Goal: Check status: Check status

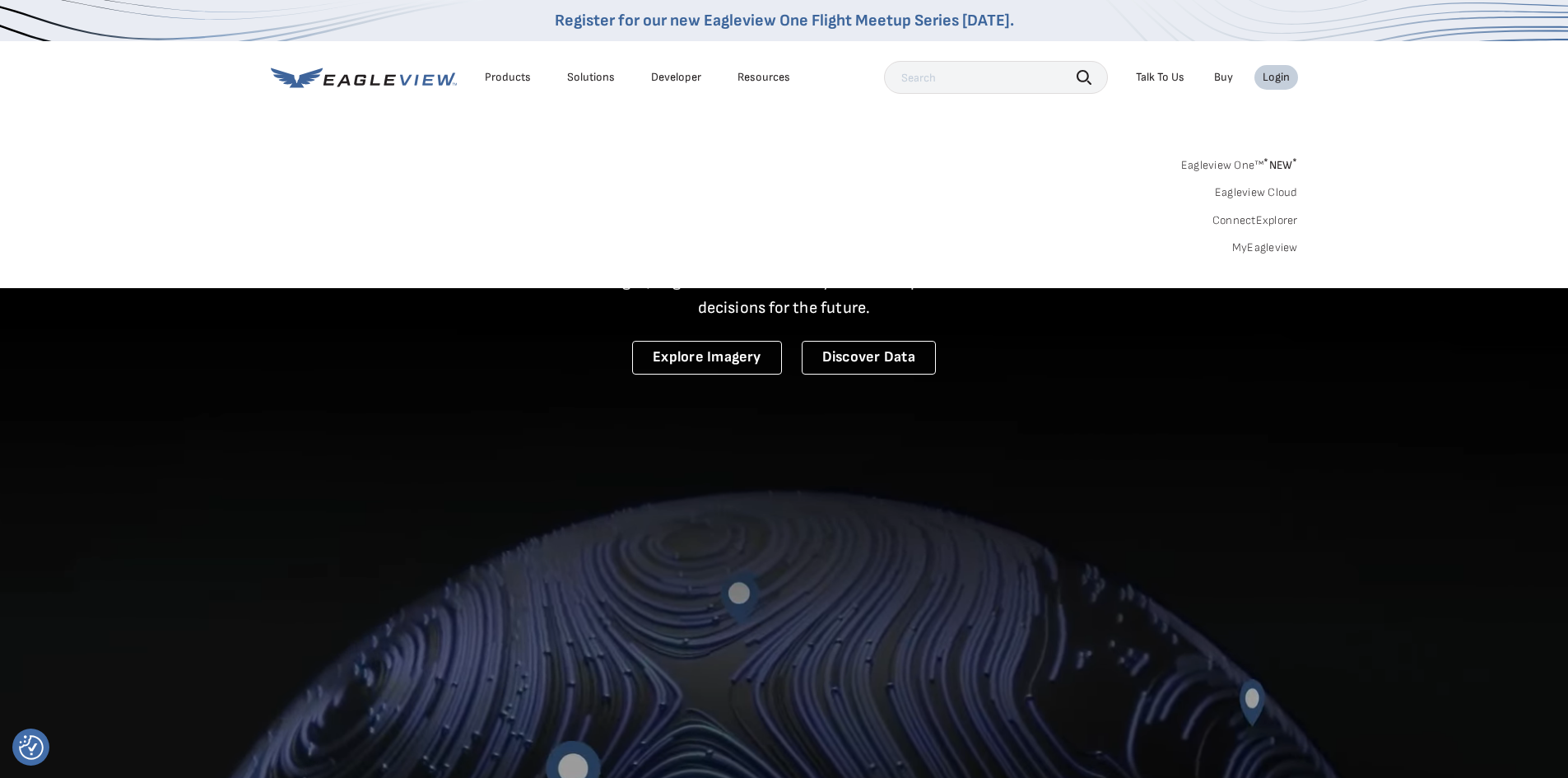
click at [1269, 242] on link "MyEagleview" at bounding box center [1264, 247] width 65 height 15
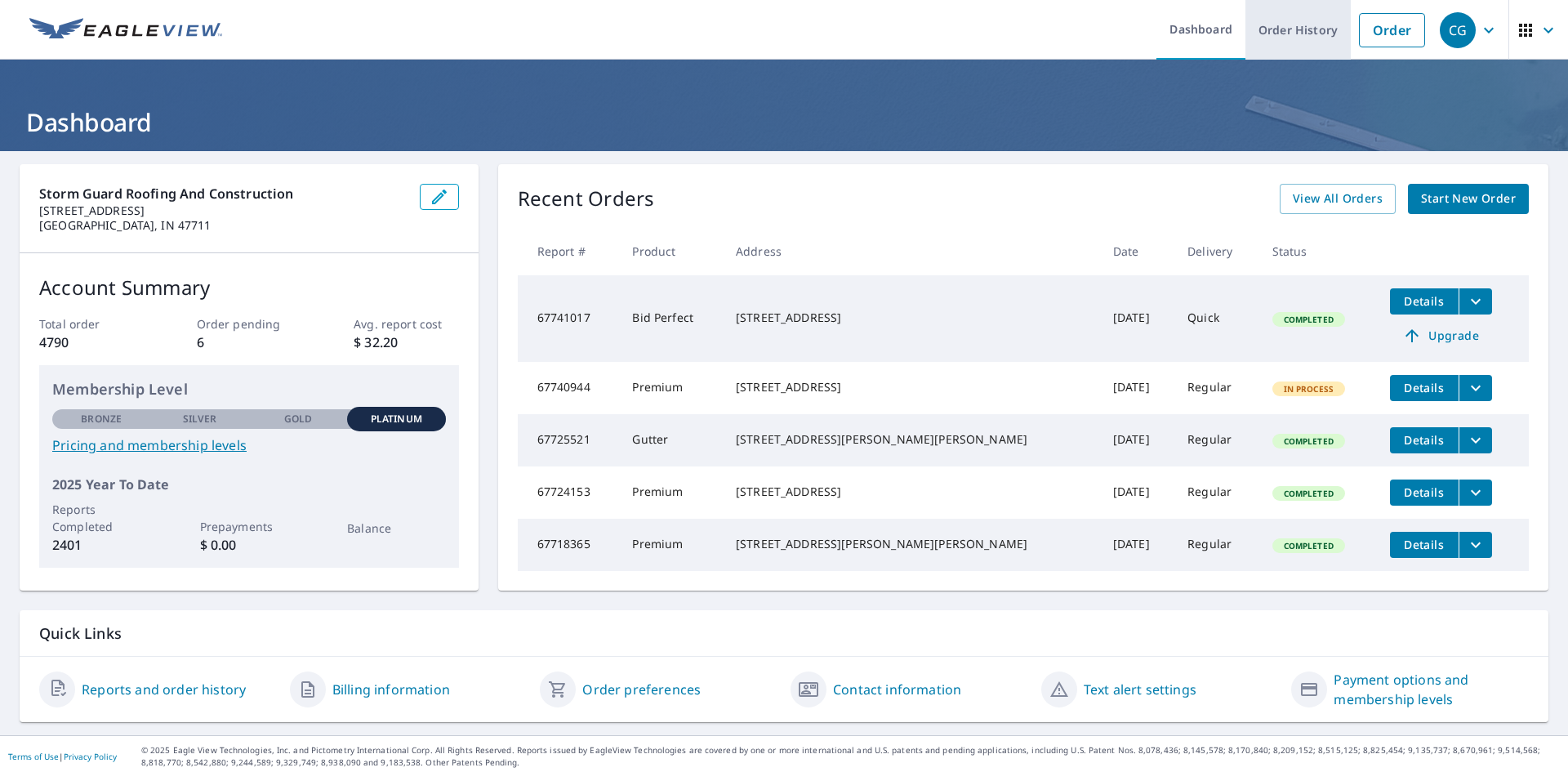
click at [1304, 27] on link "Order History" at bounding box center [1299, 29] width 106 height 60
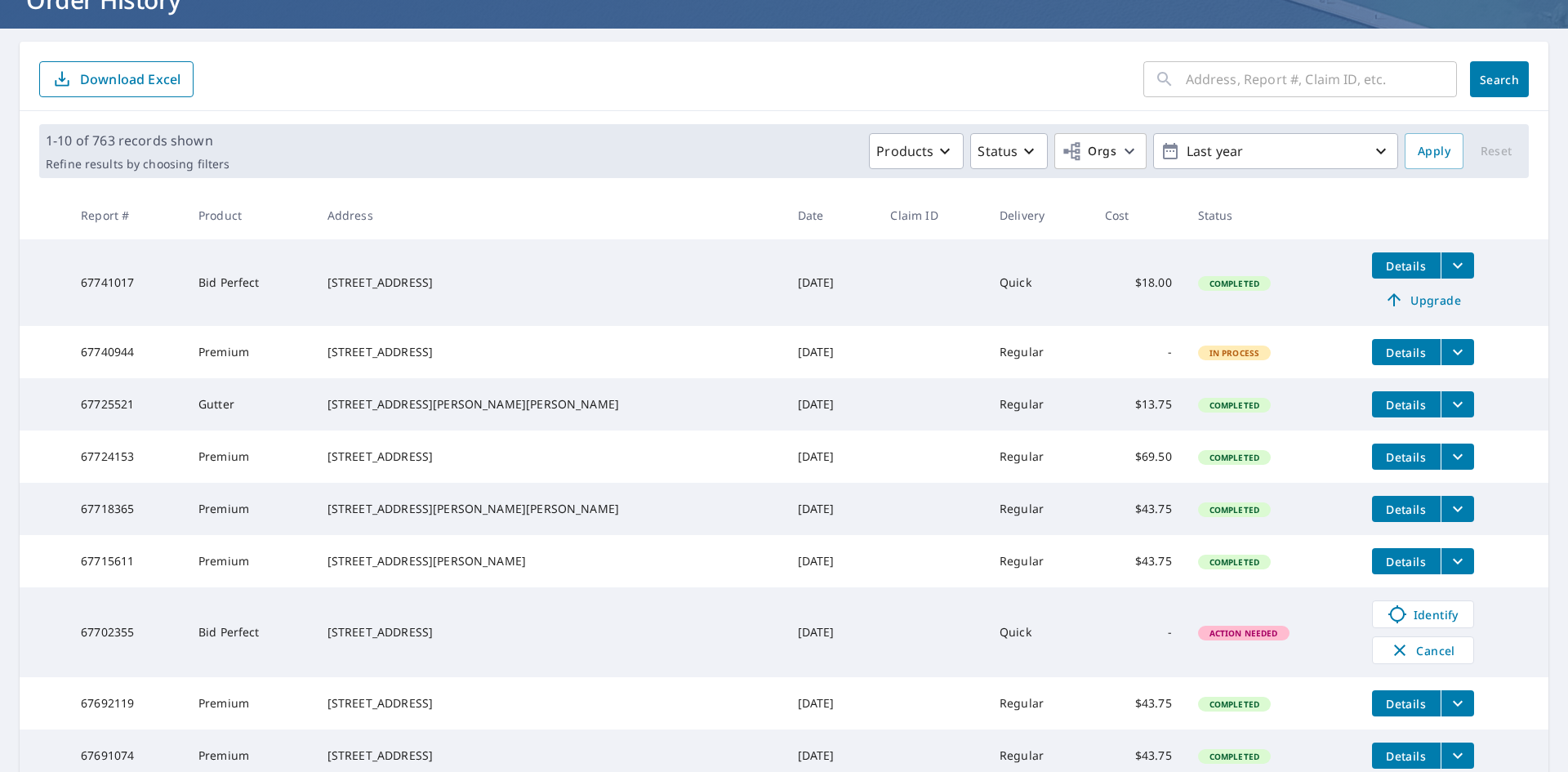
scroll to position [164, 0]
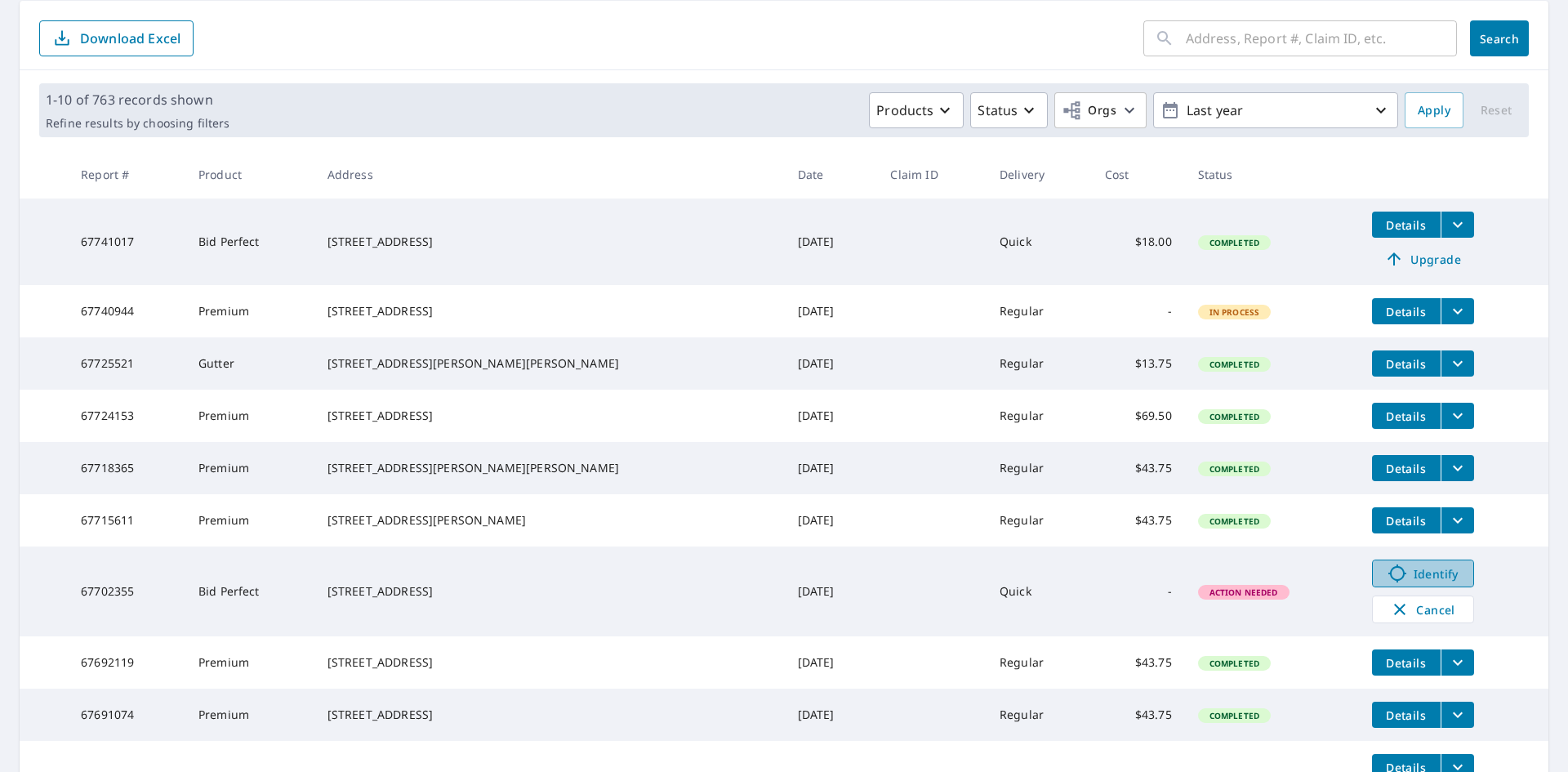
click at [1404, 583] on span "Identify" at bounding box center [1422, 574] width 81 height 20
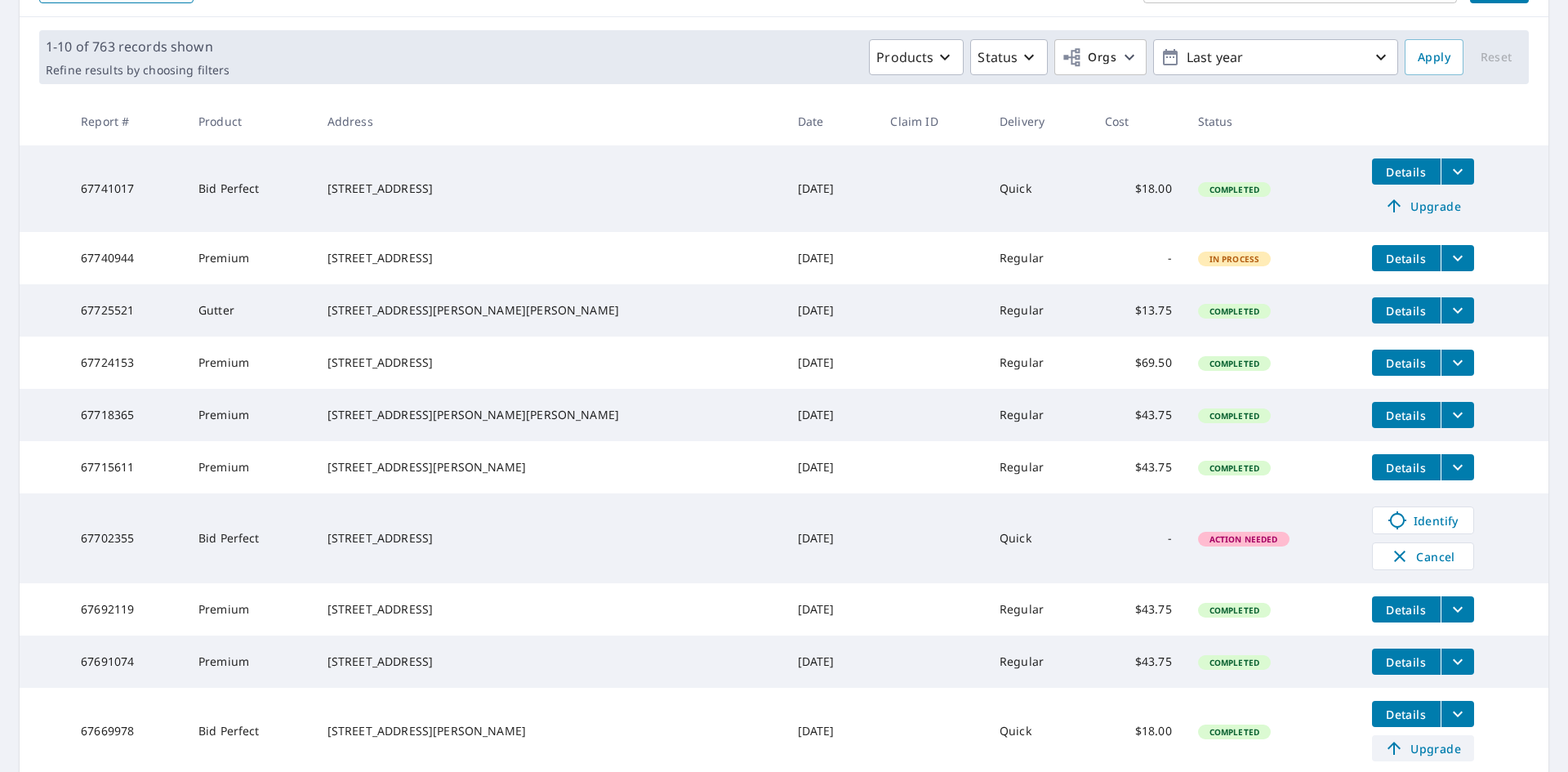
scroll to position [327, 0]
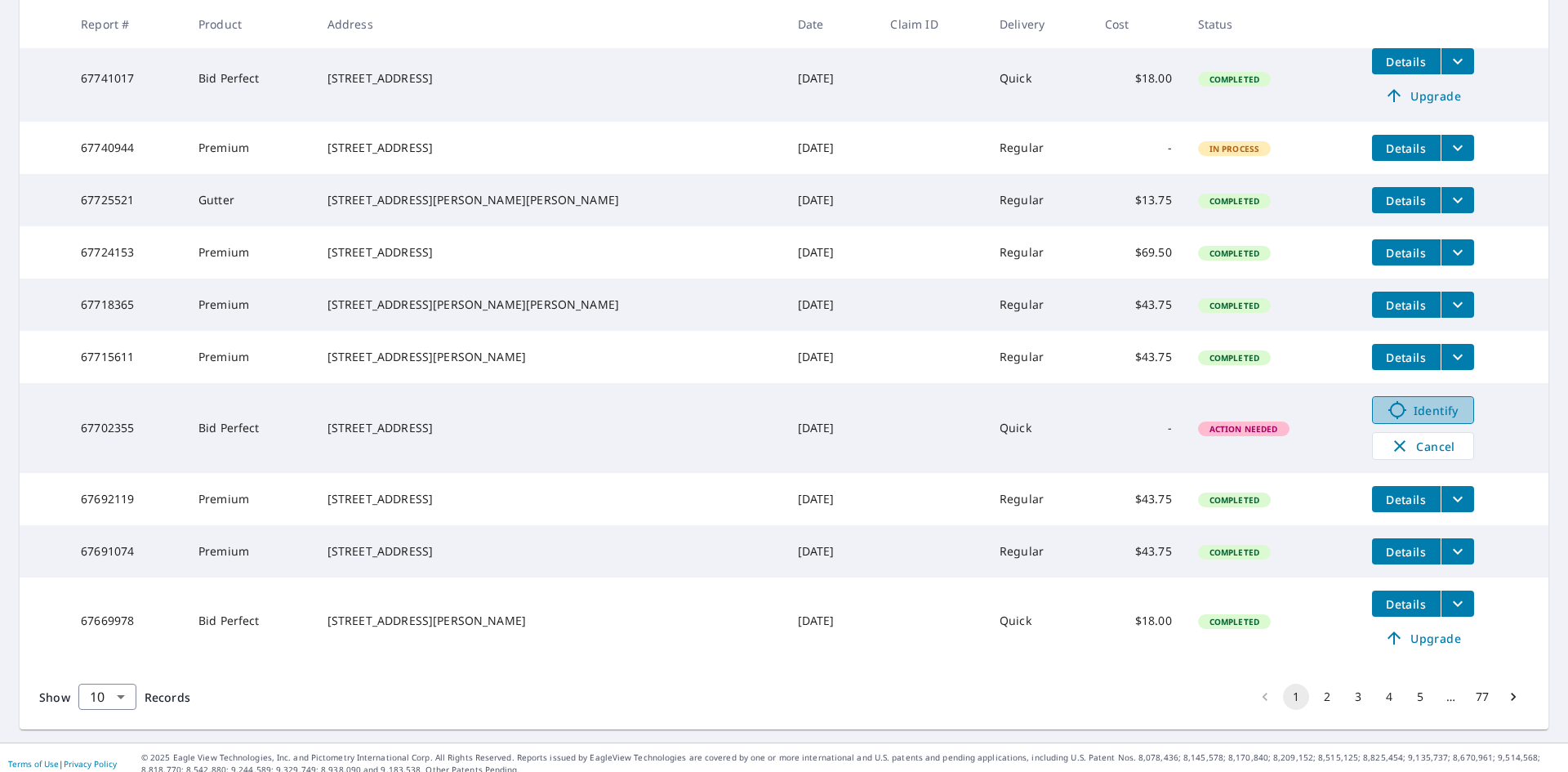
click at [1386, 420] on span "Identify" at bounding box center [1422, 410] width 81 height 20
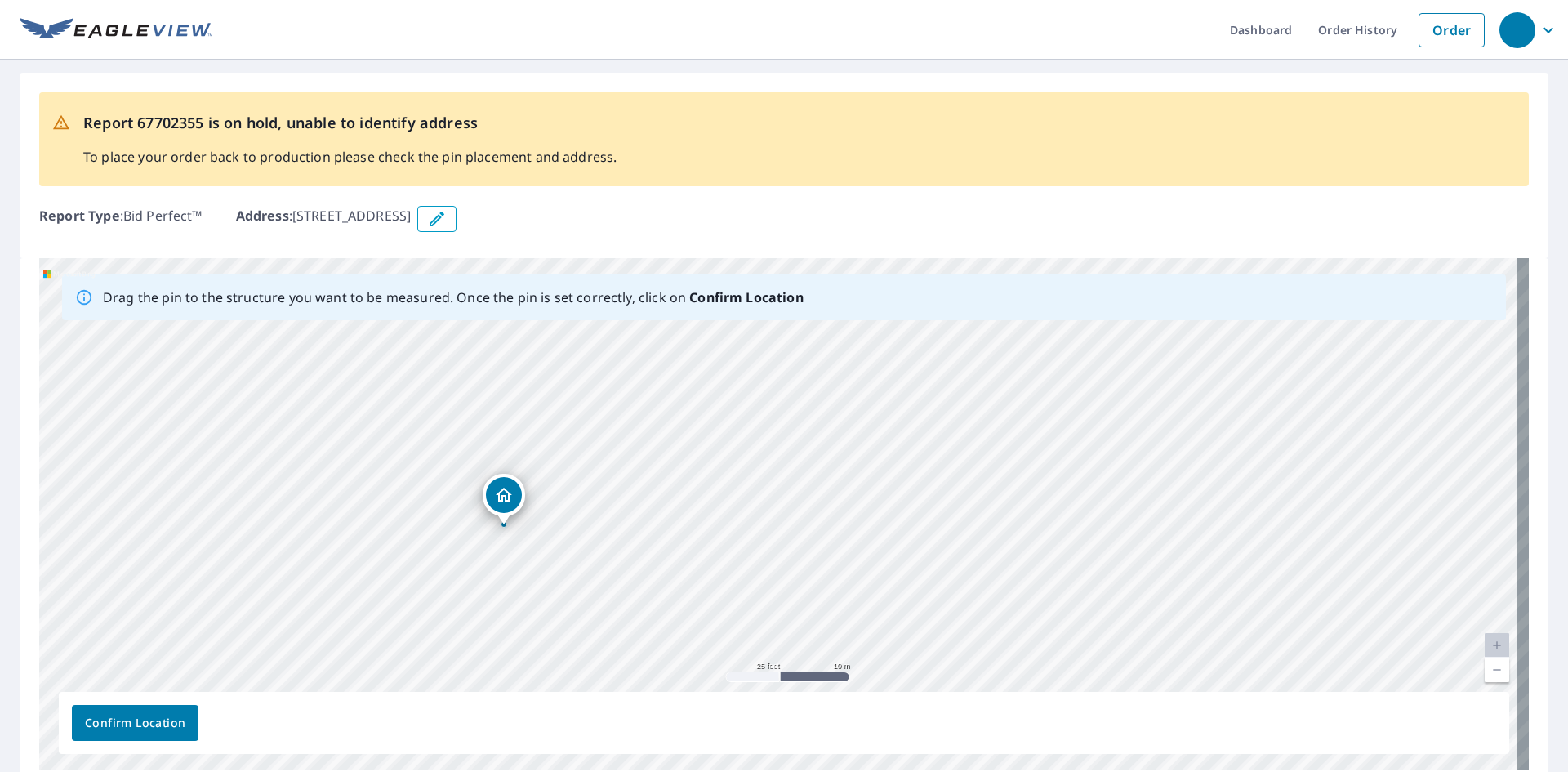
drag, startPoint x: 676, startPoint y: 572, endPoint x: 389, endPoint y: 601, distance: 288.5
click at [389, 601] on div "511 SE 1st St Evansville, IN 47713" at bounding box center [784, 514] width 1490 height 512
drag, startPoint x: 508, startPoint y: 502, endPoint x: 485, endPoint y: 507, distance: 23.5
drag, startPoint x: 398, startPoint y: 630, endPoint x: 288, endPoint y: 293, distance: 354.5
click at [293, 295] on div "Drag the pin to the structure you want to be measured. Once the pin is set corr…" at bounding box center [784, 514] width 1490 height 512
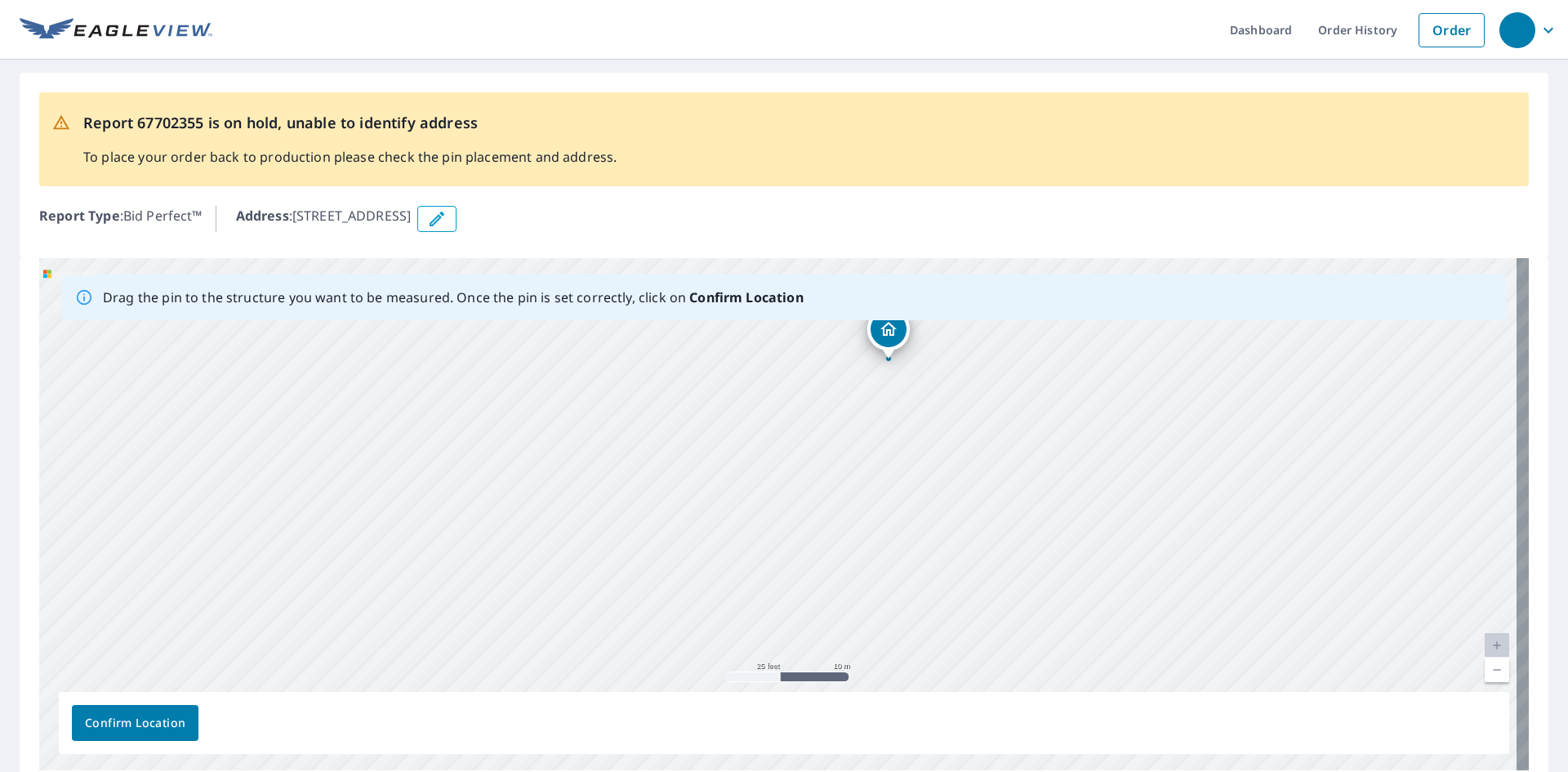
drag, startPoint x: 593, startPoint y: 542, endPoint x: 447, endPoint y: 449, distance: 173.1
click at [453, 451] on div "511 SE 1st St Evansville, IN 47713" at bounding box center [784, 514] width 1490 height 512
drag, startPoint x: 755, startPoint y: 514, endPoint x: 593, endPoint y: 704, distance: 249.7
click at [594, 699] on div "Drag the pin to the structure you want to be measured. Once the pin is set corr…" at bounding box center [784, 514] width 1490 height 512
drag, startPoint x: 544, startPoint y: 549, endPoint x: 662, endPoint y: 701, distance: 192.4
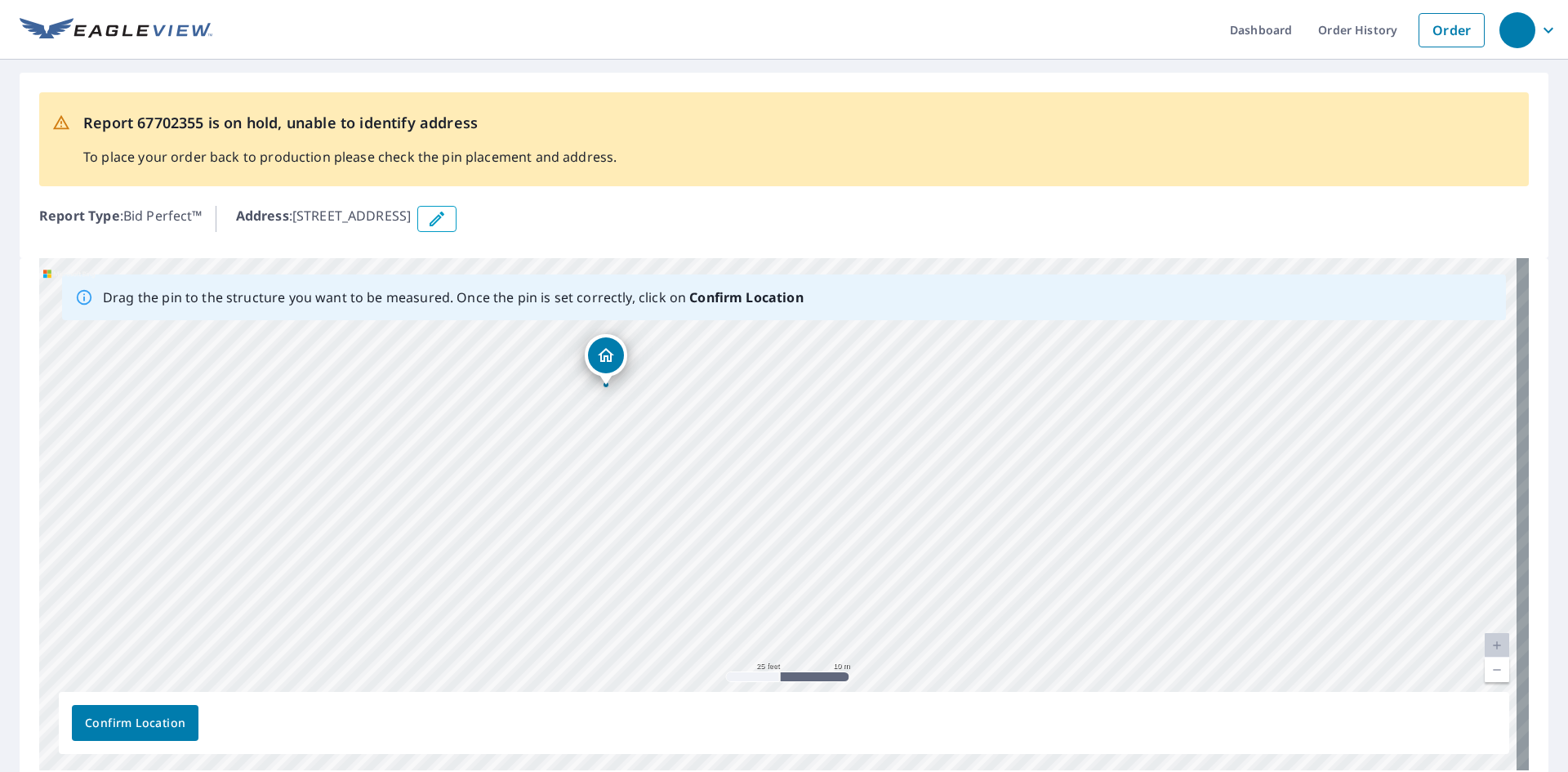
click at [657, 695] on div "Drag the pin to the structure you want to be measured. Once the pin is set corr…" at bounding box center [784, 514] width 1490 height 512
drag, startPoint x: 644, startPoint y: 653, endPoint x: 671, endPoint y: 687, distance: 43.4
click at [667, 683] on div "511 SE 1st St Evansville, IN 47713" at bounding box center [784, 514] width 1490 height 512
drag, startPoint x: 717, startPoint y: 577, endPoint x: 509, endPoint y: 571, distance: 208.1
click at [515, 574] on div "511 SE 1st St Evansville, IN 47713" at bounding box center [784, 514] width 1490 height 512
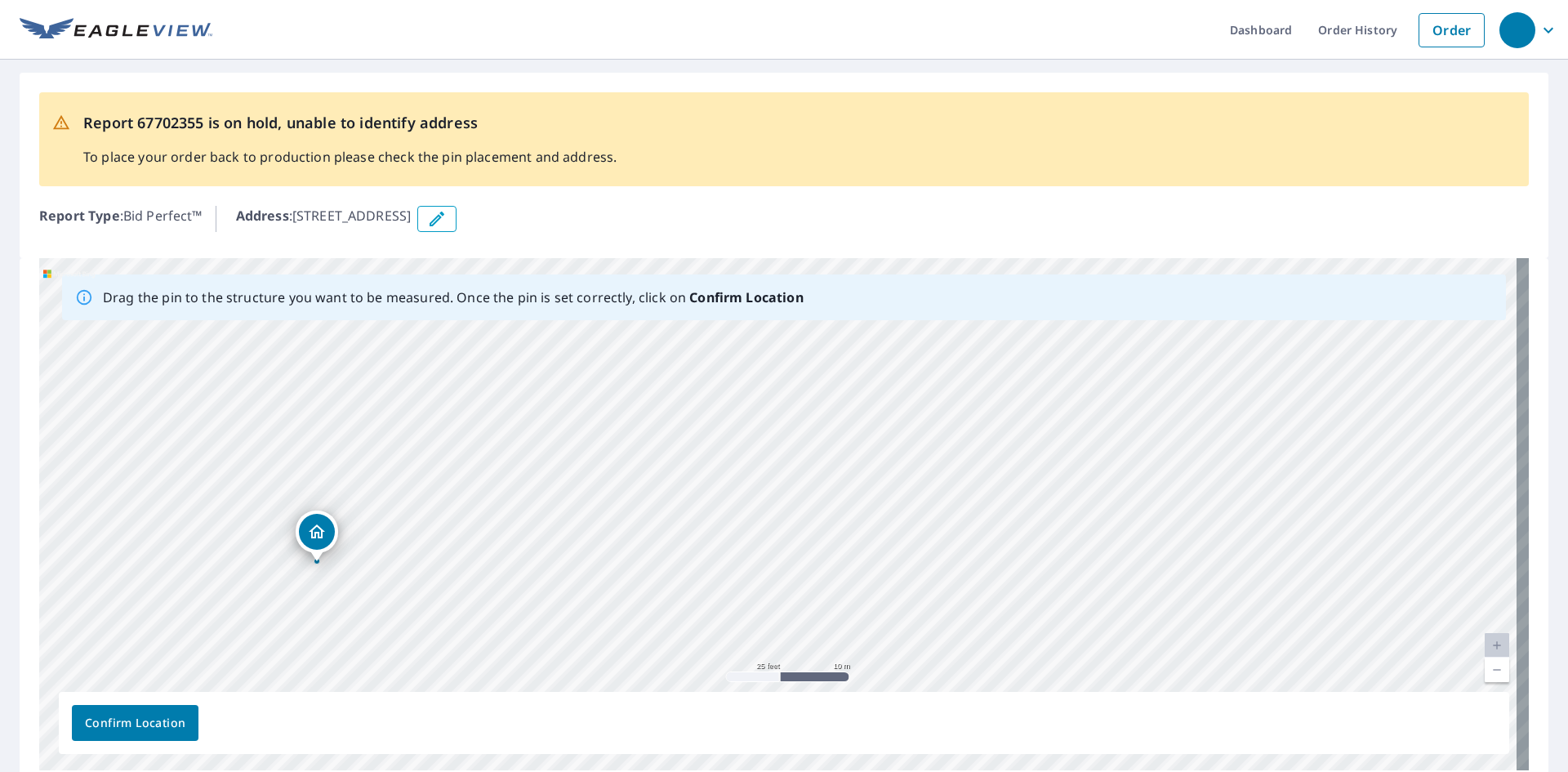
drag, startPoint x: 650, startPoint y: 545, endPoint x: 606, endPoint y: 563, distance: 47.5
click at [606, 563] on div "511 SE 1st St Evansville, IN 47713" at bounding box center [784, 514] width 1490 height 512
drag, startPoint x: 317, startPoint y: 523, endPoint x: 366, endPoint y: 511, distance: 50.4
click at [366, 514] on div "511 SE 1st St Evansville, IN 47713" at bounding box center [784, 514] width 1490 height 512
drag, startPoint x: 643, startPoint y: 562, endPoint x: 409, endPoint y: 605, distance: 237.9
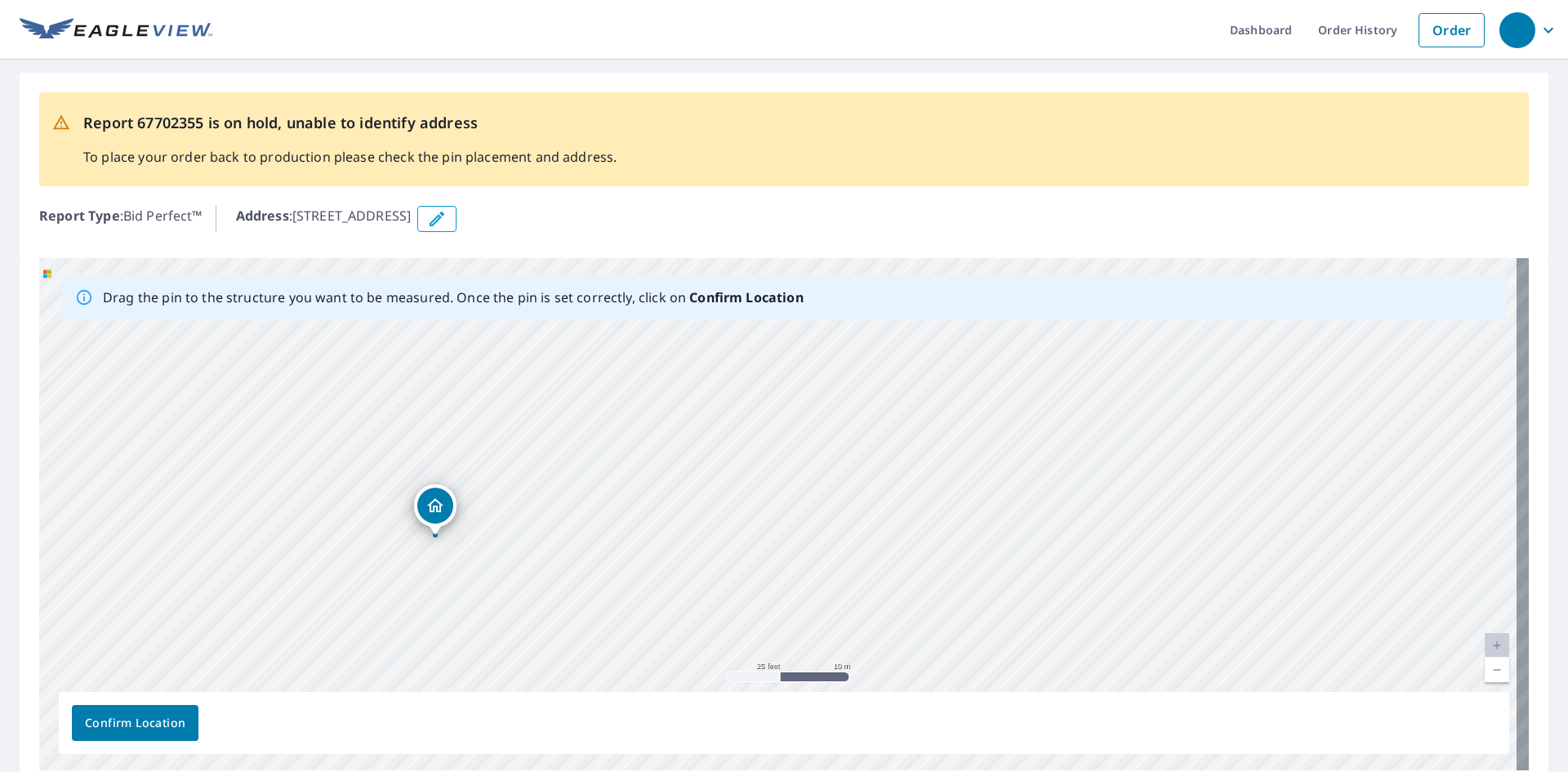
click at [411, 602] on div "511 SE 1st St Evansville, IN 47713" at bounding box center [784, 514] width 1490 height 512
drag, startPoint x: 697, startPoint y: 542, endPoint x: 781, endPoint y: 630, distance: 121.7
click at [781, 630] on div "511 SE 1st St Evansville, IN 47713" at bounding box center [784, 514] width 1490 height 512
drag, startPoint x: 481, startPoint y: 639, endPoint x: 472, endPoint y: 620, distance: 21.0
click at [472, 621] on div "511 SE 1st St Evansville, IN 47713" at bounding box center [784, 514] width 1490 height 512
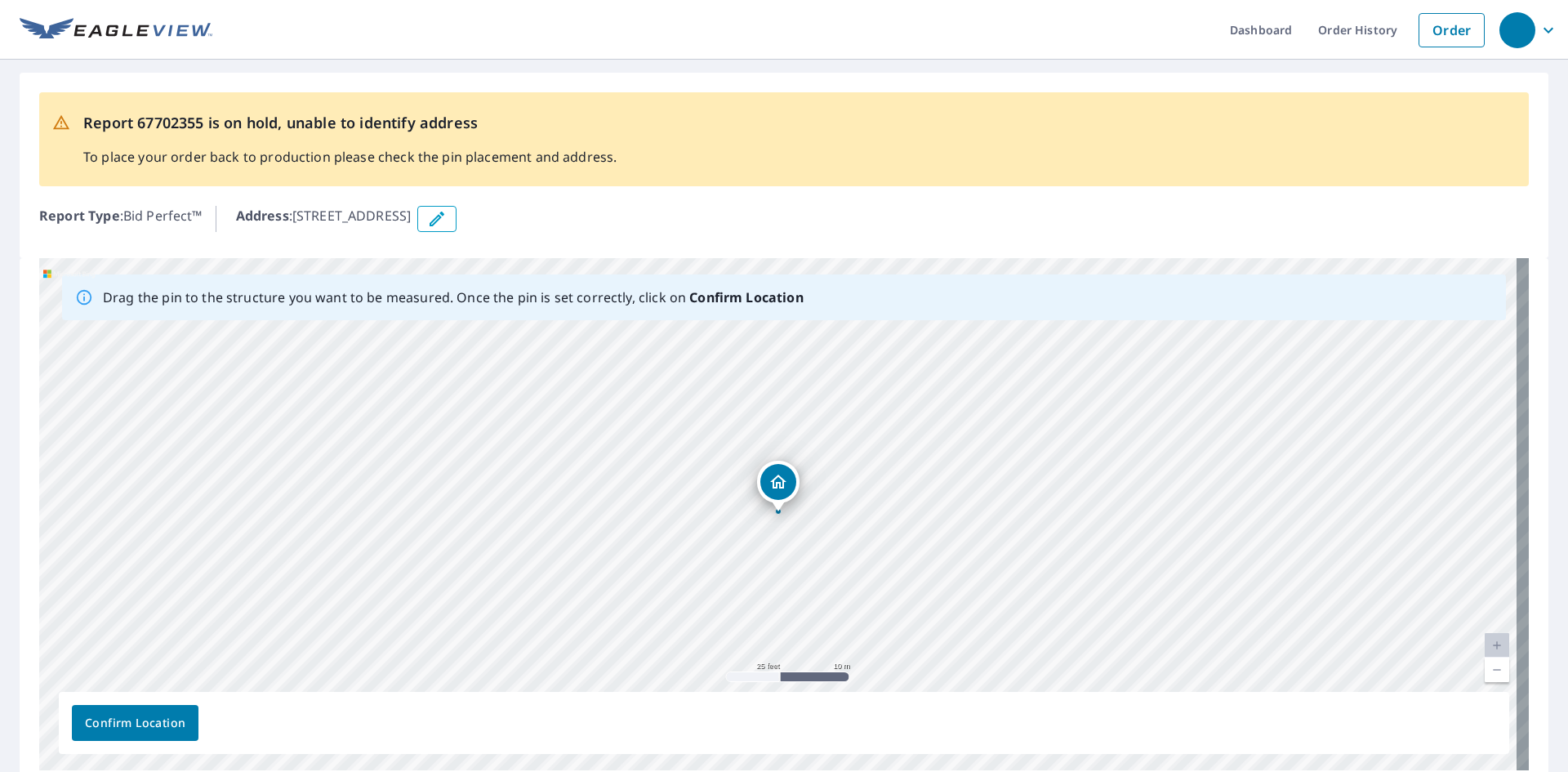
click at [165, 713] on span "Confirm Location" at bounding box center [135, 723] width 100 height 21
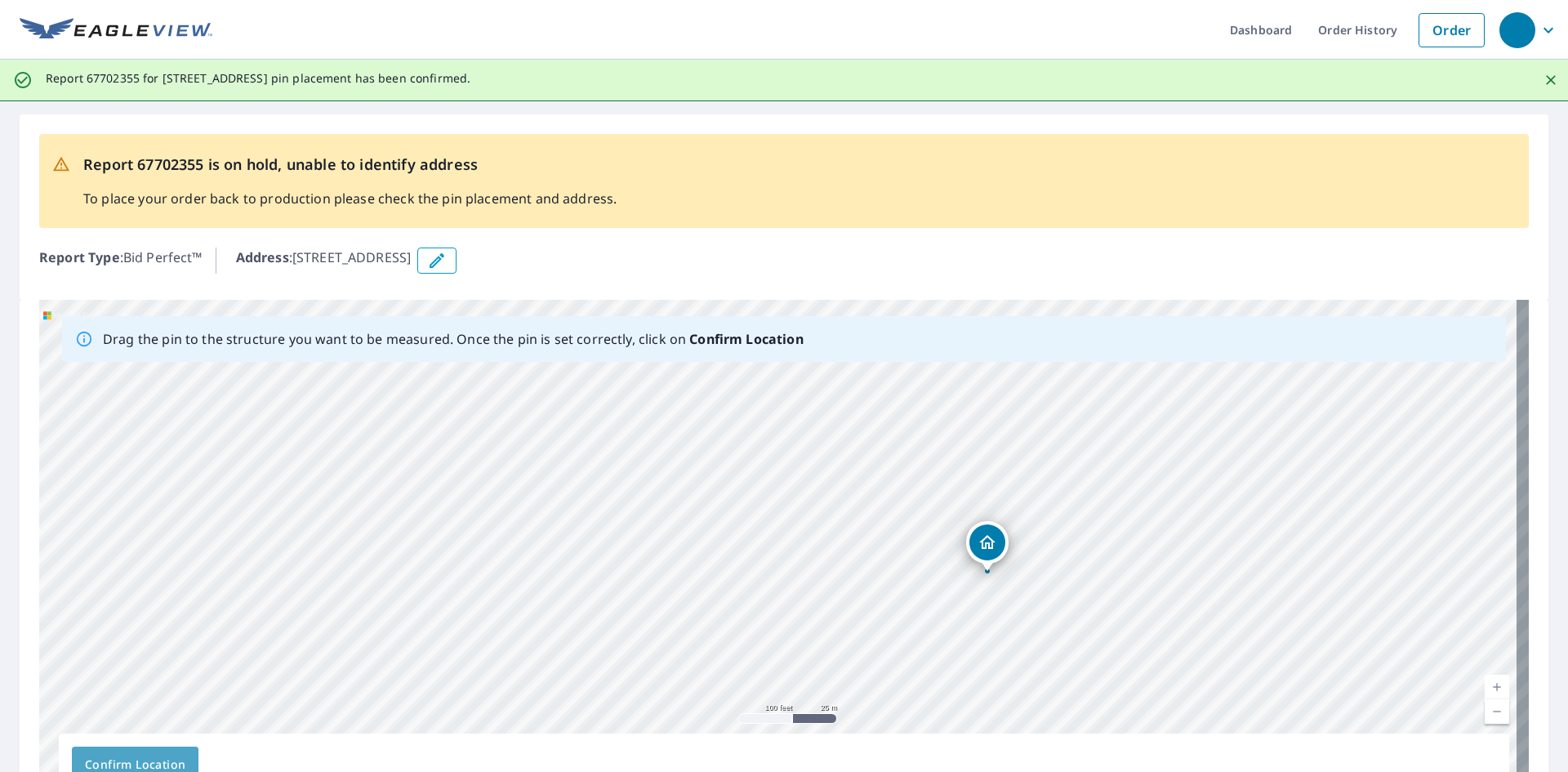
click at [148, 764] on span "Confirm Location" at bounding box center [135, 765] width 100 height 21
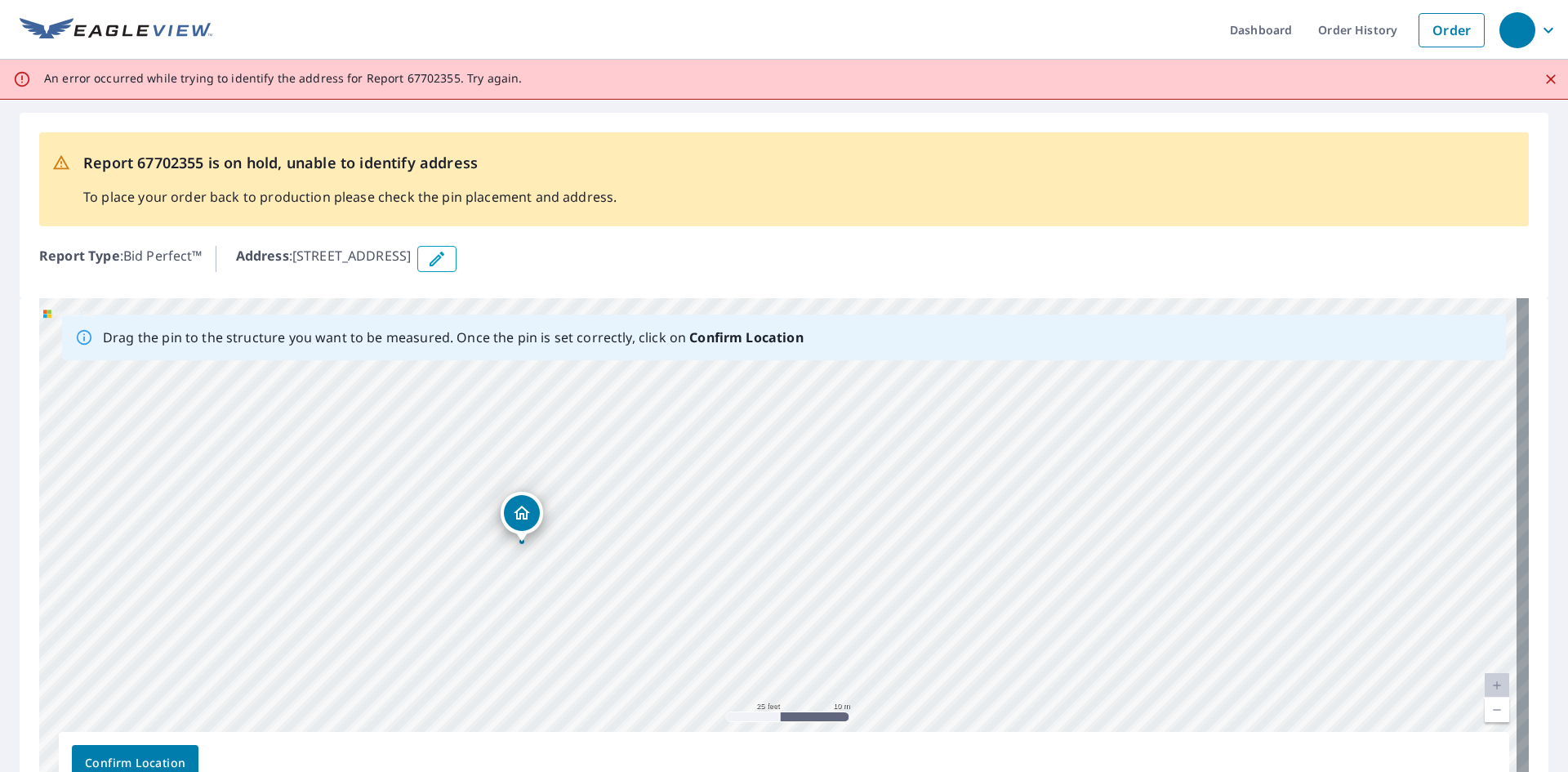
drag, startPoint x: 627, startPoint y: 649, endPoint x: 693, endPoint y: 734, distance: 107.6
click at [693, 733] on div "Drag the pin to the structure you want to be measured. Once the pin is set corr…" at bounding box center [784, 554] width 1490 height 512
drag, startPoint x: 612, startPoint y: 626, endPoint x: 628, endPoint y: 647, distance: 26.4
click at [628, 646] on div "511 SE 1st St Evansville, IN 47713" at bounding box center [784, 554] width 1490 height 512
drag, startPoint x: 602, startPoint y: 600, endPoint x: 684, endPoint y: 725, distance: 149.5
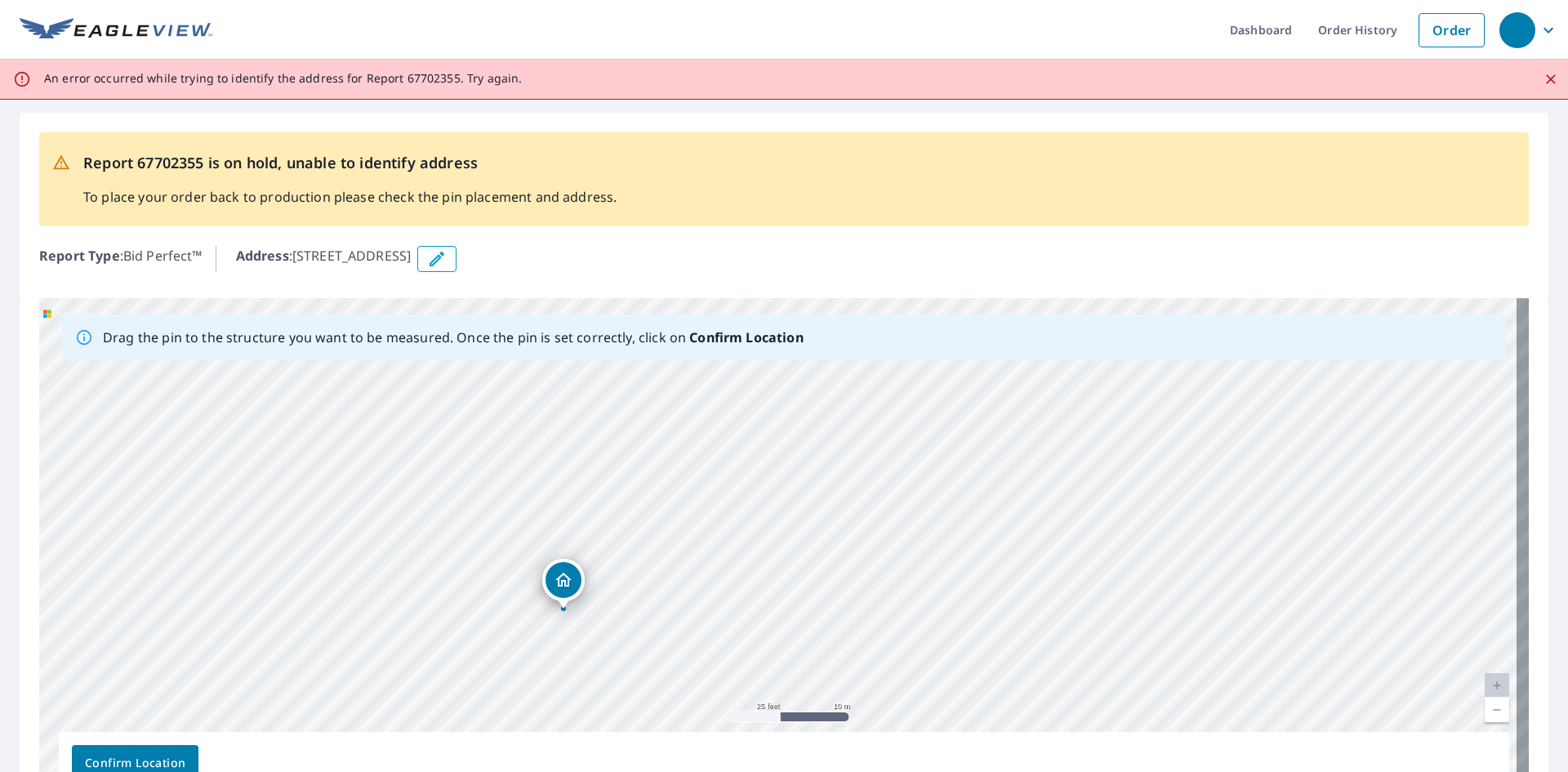
click at [684, 724] on div "511 SE 1st St Evansville, IN 47713" at bounding box center [784, 554] width 1490 height 512
drag, startPoint x: 570, startPoint y: 583, endPoint x: 535, endPoint y: 545, distance: 51.7
click at [535, 545] on div "511 SE 1st St Evansville, IN 47713" at bounding box center [784, 554] width 1490 height 512
click at [137, 756] on span "Confirm Location" at bounding box center [135, 763] width 100 height 21
click at [95, 763] on span "Confirm Location" at bounding box center [135, 763] width 100 height 21
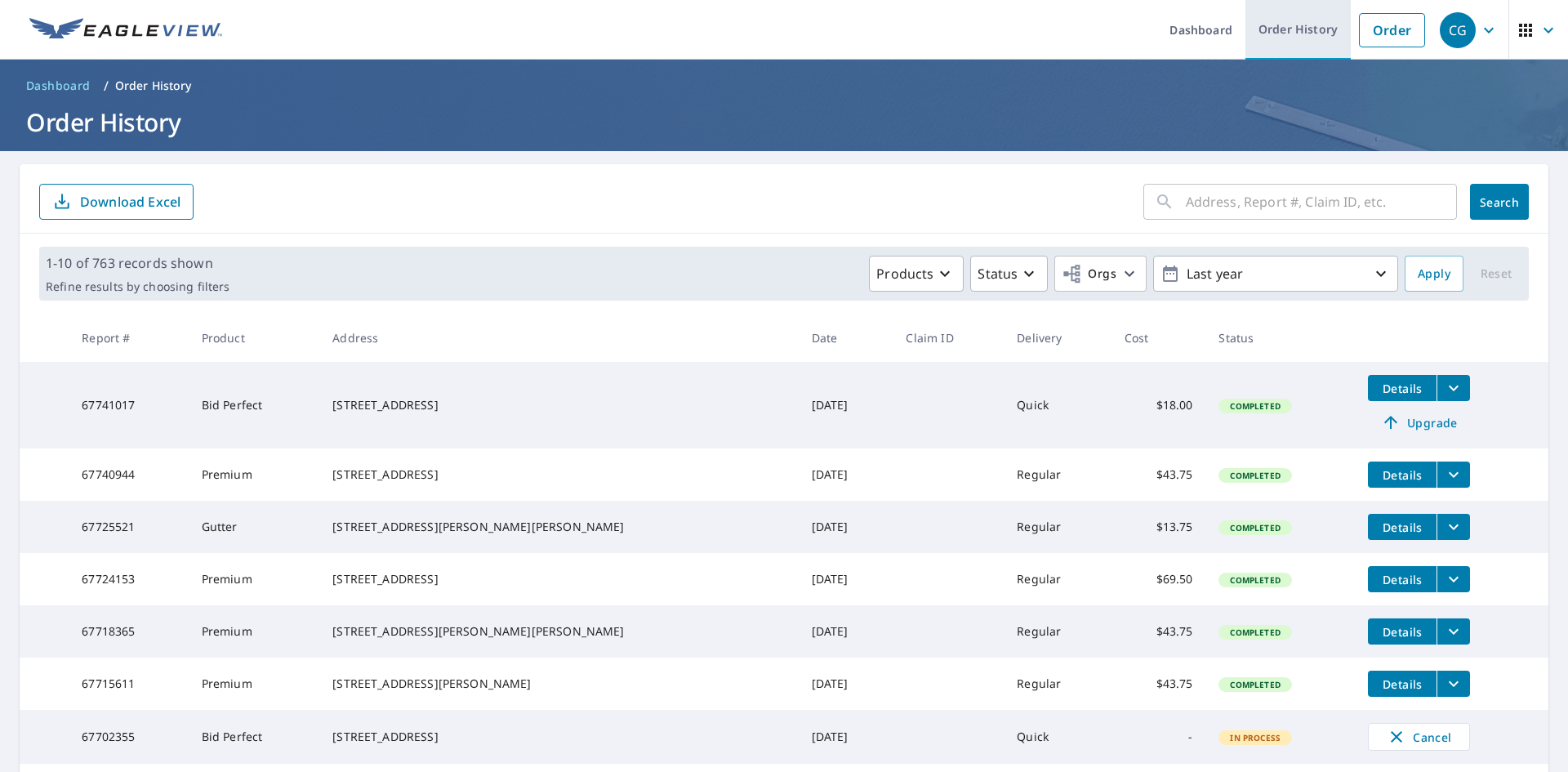
click at [1308, 35] on link "Order History" at bounding box center [1299, 29] width 106 height 60
click at [1254, 204] on input "text" at bounding box center [1321, 201] width 271 height 46
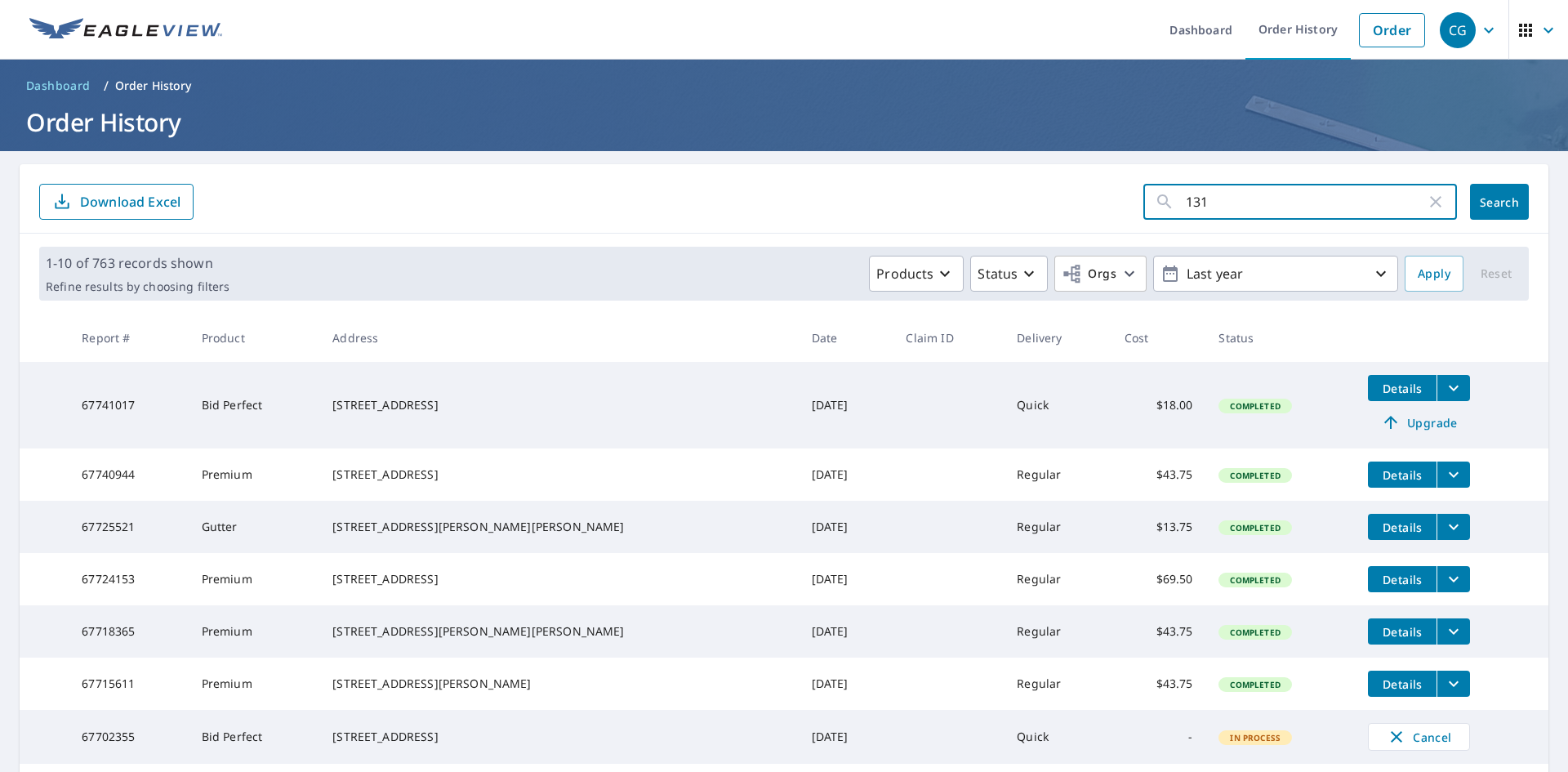
type input "1311"
click button "Search" at bounding box center [1500, 201] width 59 height 36
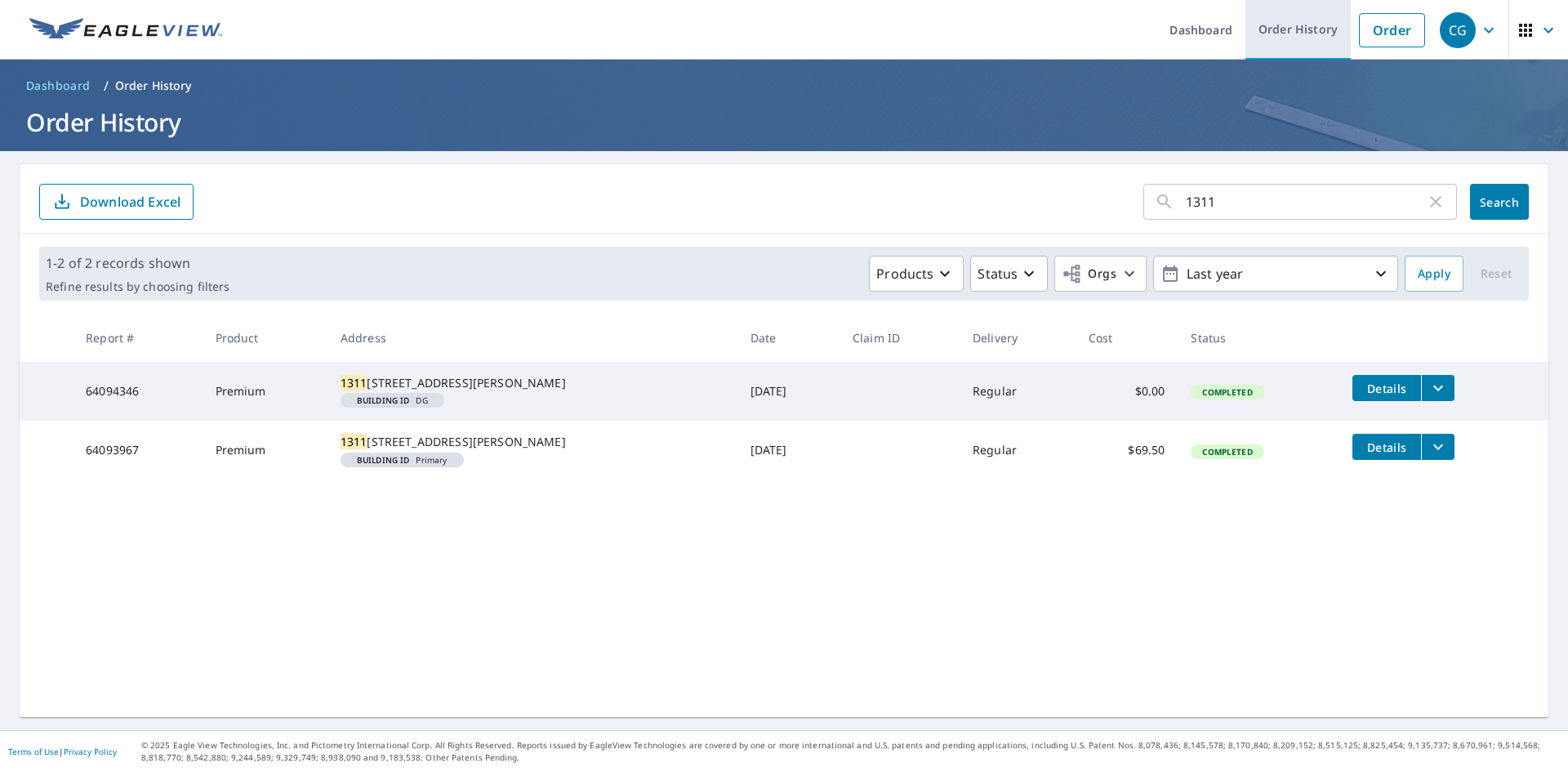
click at [1298, 28] on link "Order History" at bounding box center [1299, 29] width 106 height 60
click at [1294, 26] on link "Order History" at bounding box center [1299, 29] width 106 height 60
click at [1294, 25] on link "Order History" at bounding box center [1299, 29] width 106 height 60
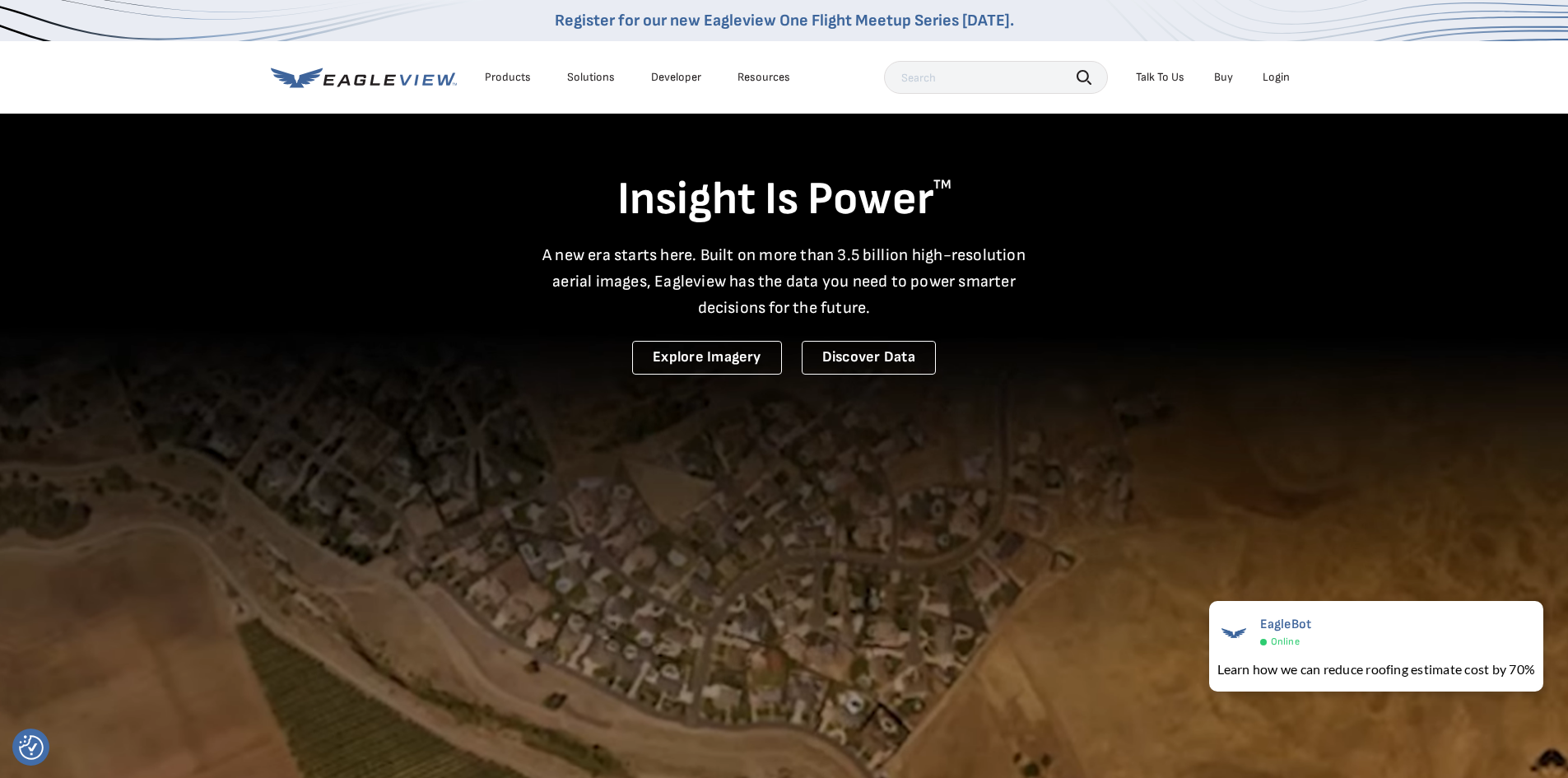
click at [1274, 75] on div "Login" at bounding box center [1276, 77] width 27 height 15
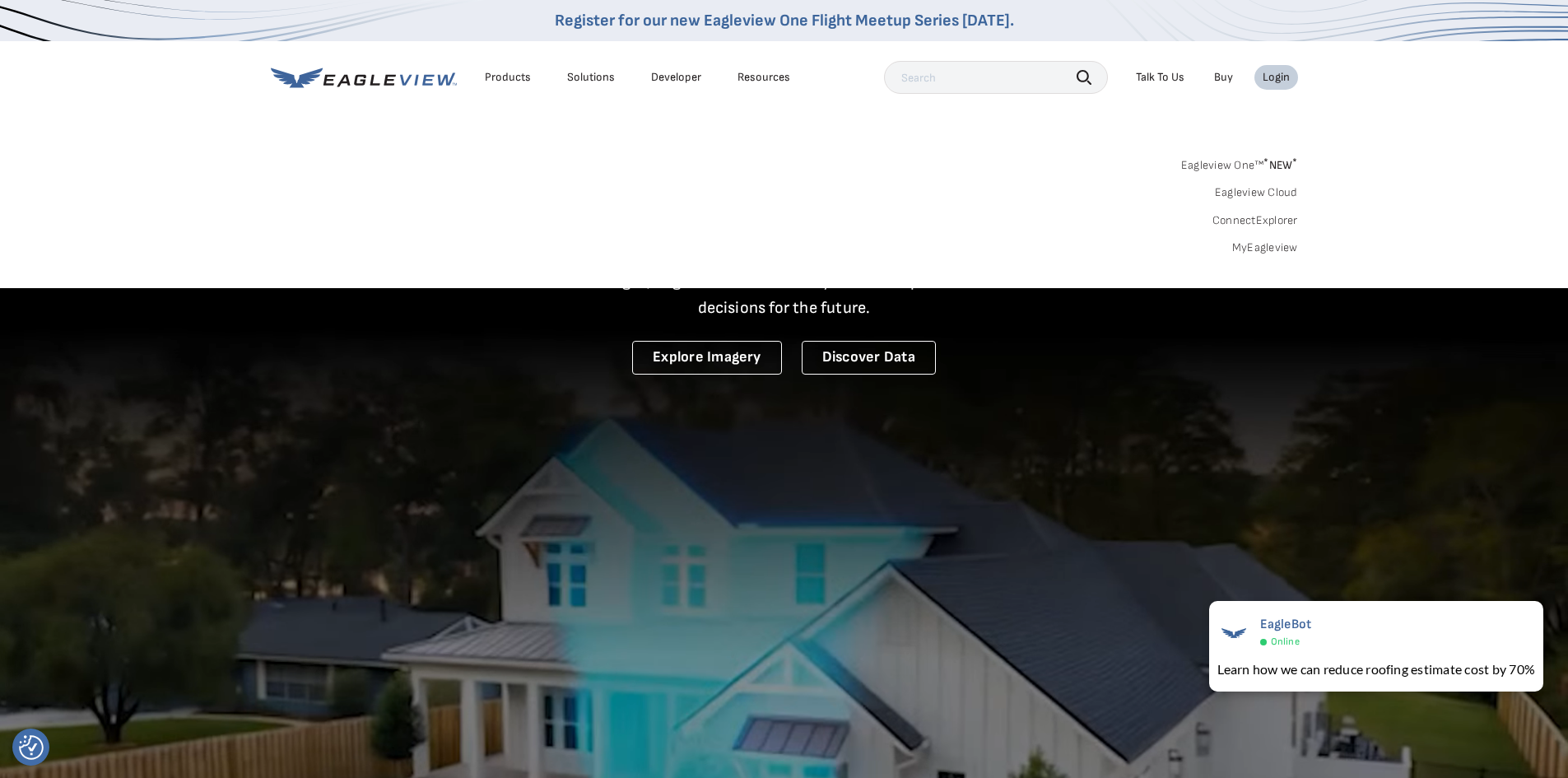
click at [1271, 246] on link "MyEagleview" at bounding box center [1264, 247] width 65 height 15
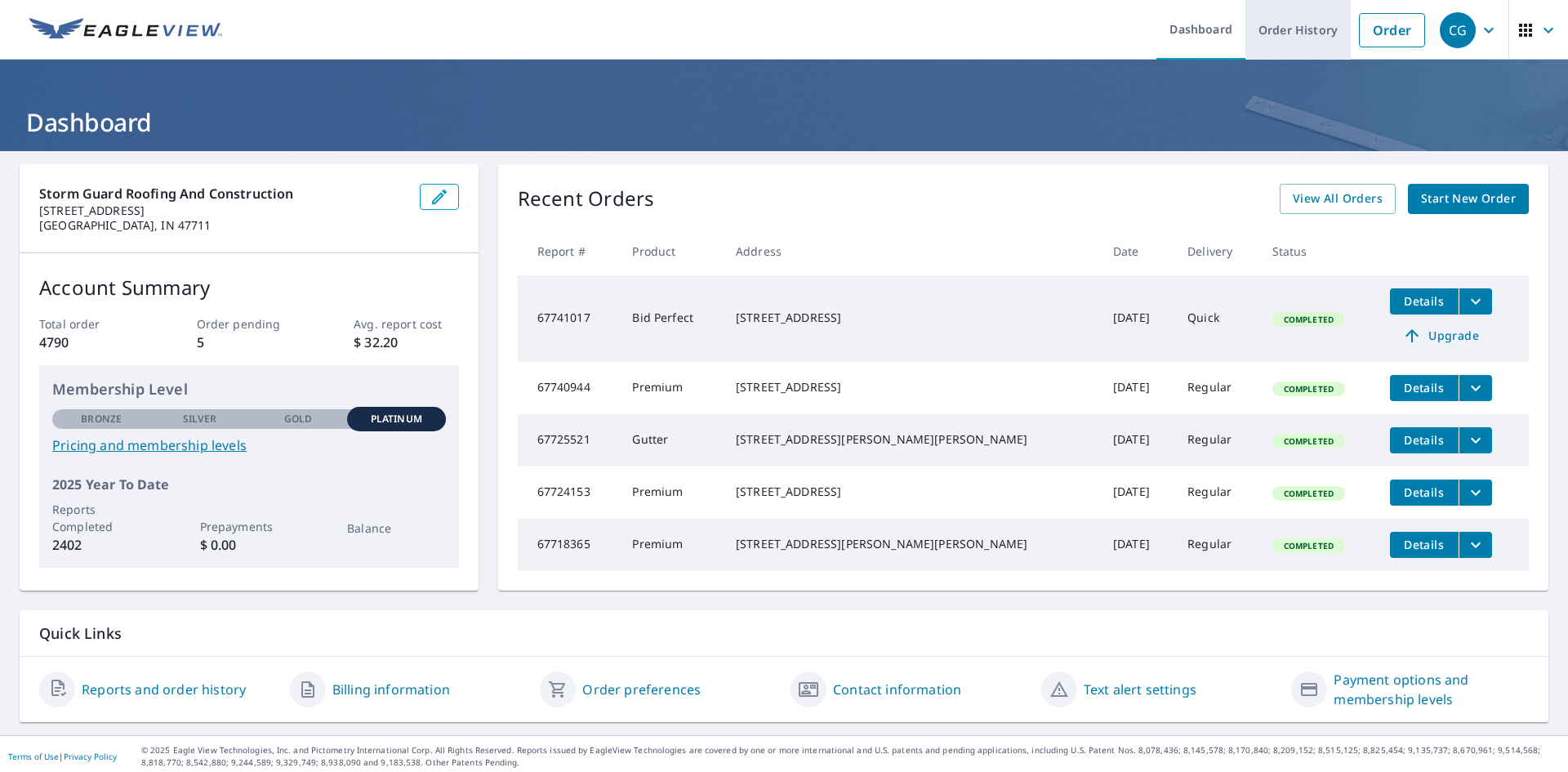
click at [1271, 21] on link "Order History" at bounding box center [1299, 29] width 106 height 60
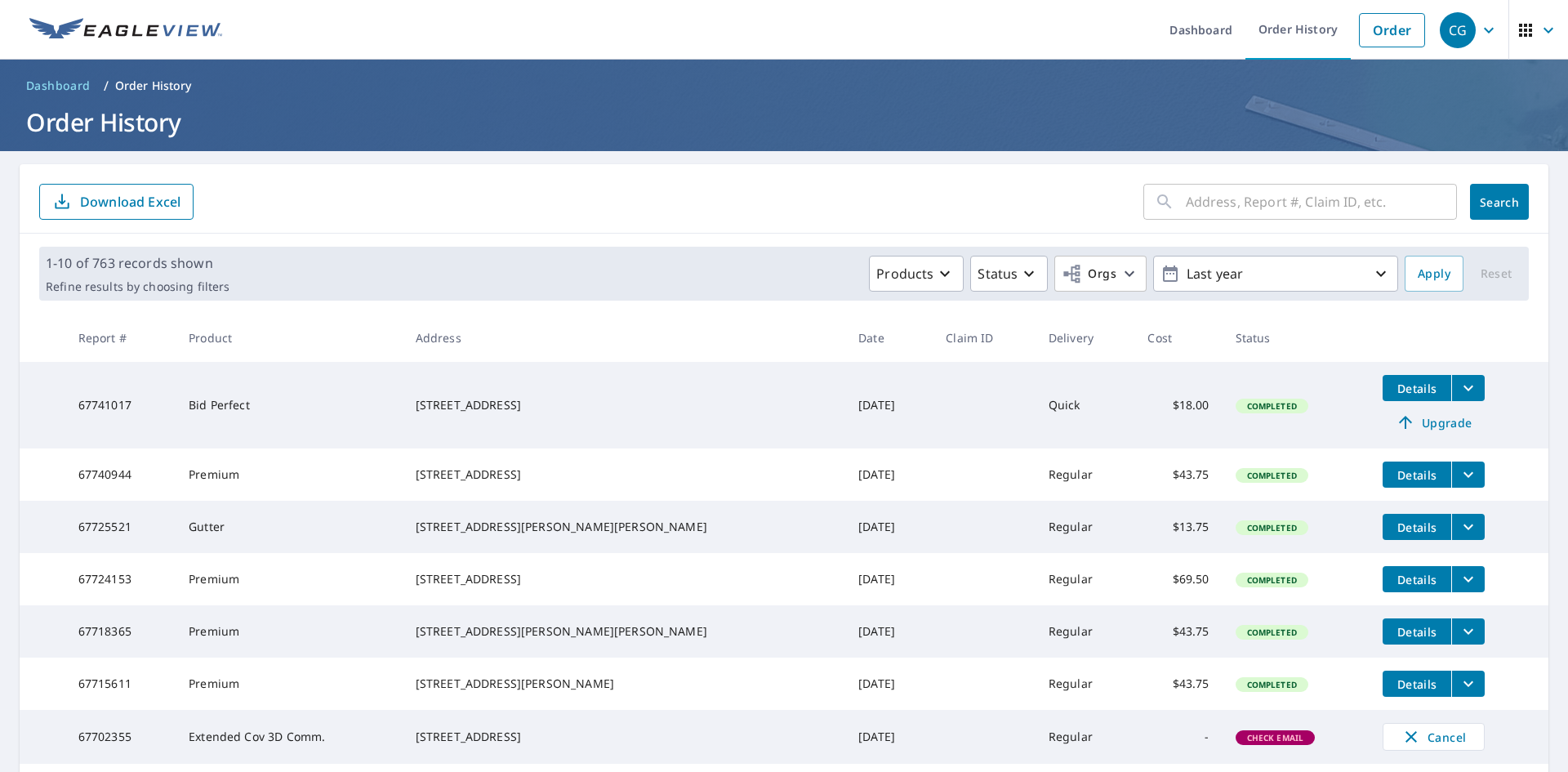
scroll to position [81, 0]
